Goal: Task Accomplishment & Management: Use online tool/utility

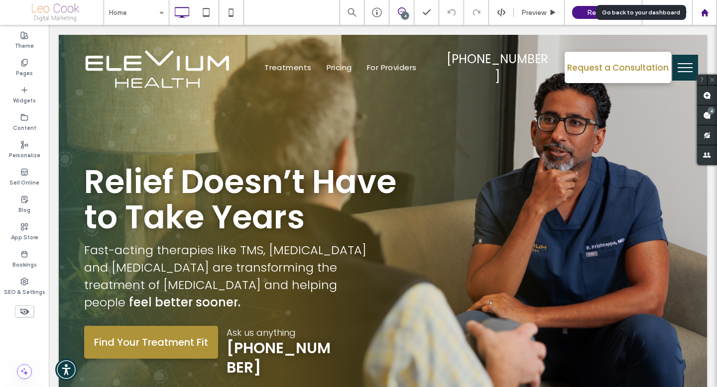
click at [710, 11] on div at bounding box center [705, 12] width 24 height 8
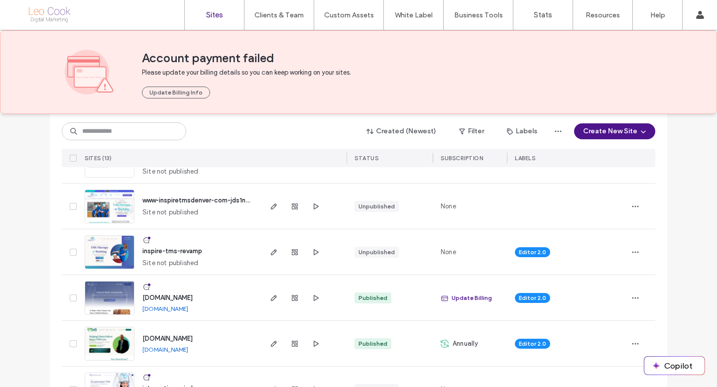
scroll to position [91, 0]
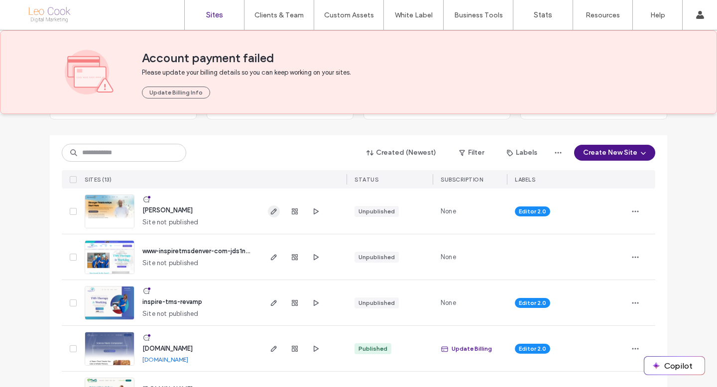
click at [268, 210] on span "button" at bounding box center [274, 212] width 12 height 12
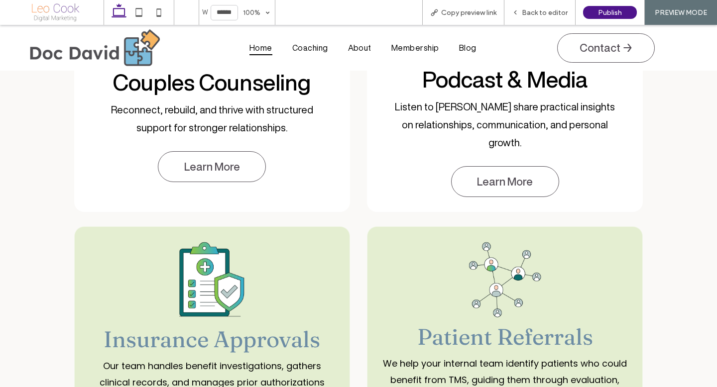
scroll to position [1020, 0]
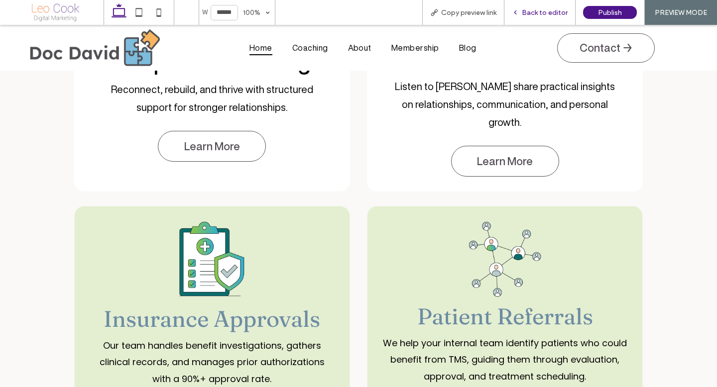
click at [529, 9] on span "Back to editor" at bounding box center [545, 12] width 46 height 8
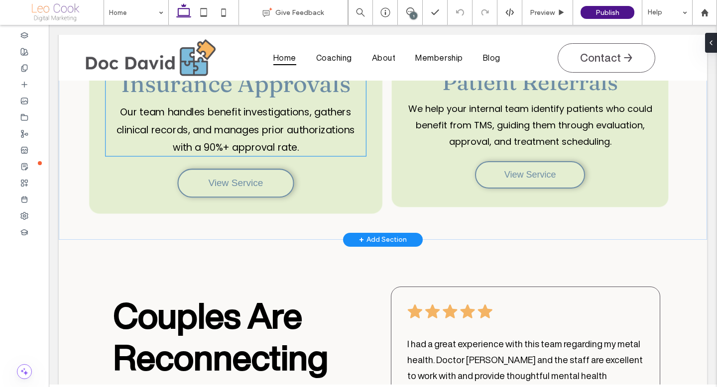
scroll to position [1103, 0]
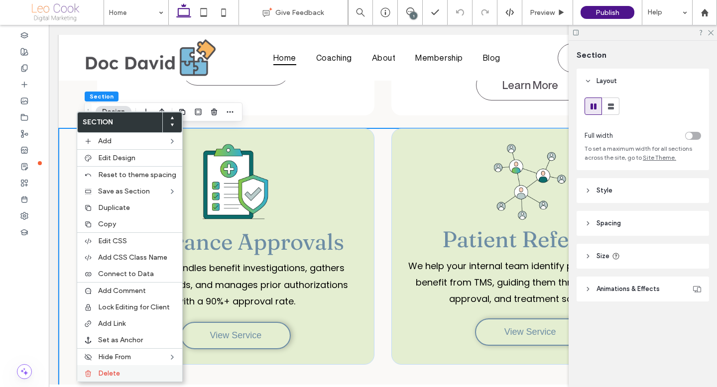
click at [130, 371] on label "Delete" at bounding box center [137, 373] width 78 height 8
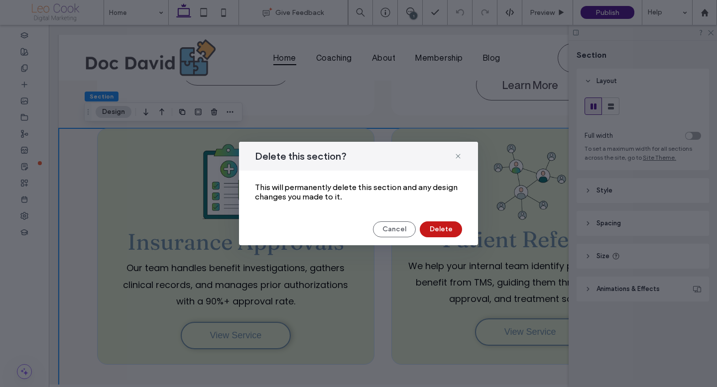
click at [444, 226] on button "Delete" at bounding box center [441, 230] width 42 height 16
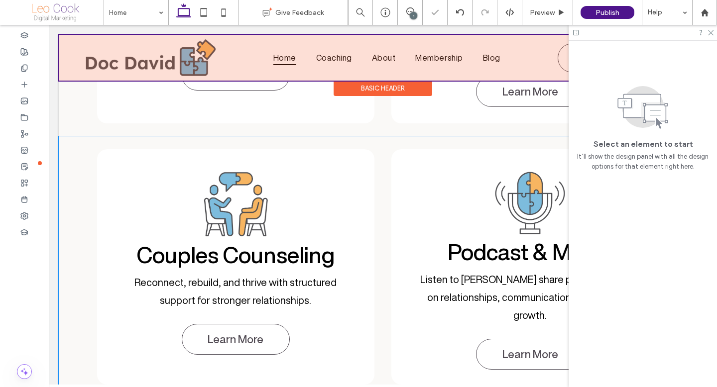
scroll to position [826, 0]
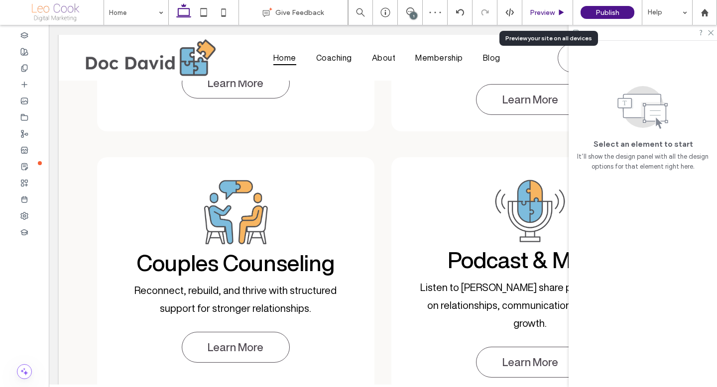
click at [543, 19] on div "Preview" at bounding box center [547, 12] width 51 height 25
click at [547, 13] on span "Preview" at bounding box center [542, 12] width 25 height 8
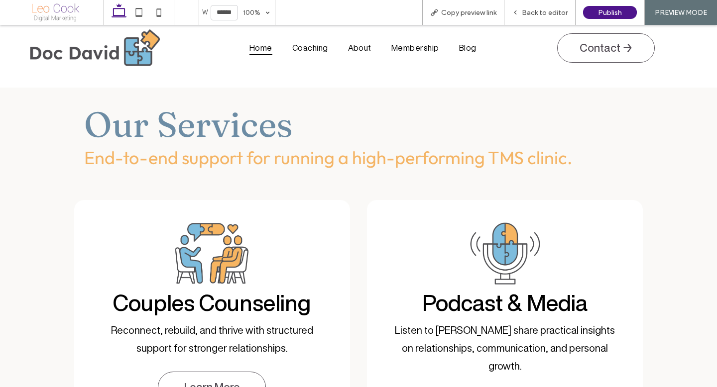
scroll to position [428, 0]
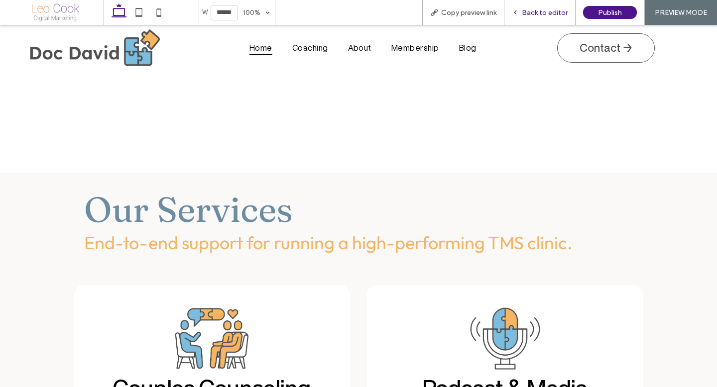
drag, startPoint x: 529, startPoint y: 10, endPoint x: 499, endPoint y: 19, distance: 31.8
click at [529, 10] on span "Back to editor" at bounding box center [545, 12] width 46 height 8
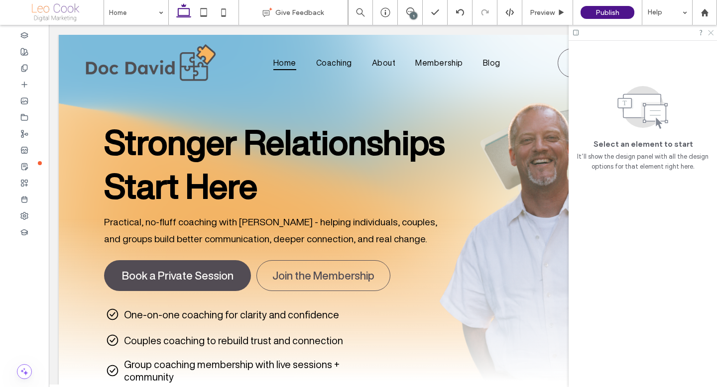
click at [711, 32] on icon at bounding box center [710, 32] width 6 height 6
